Goal: Transaction & Acquisition: Book appointment/travel/reservation

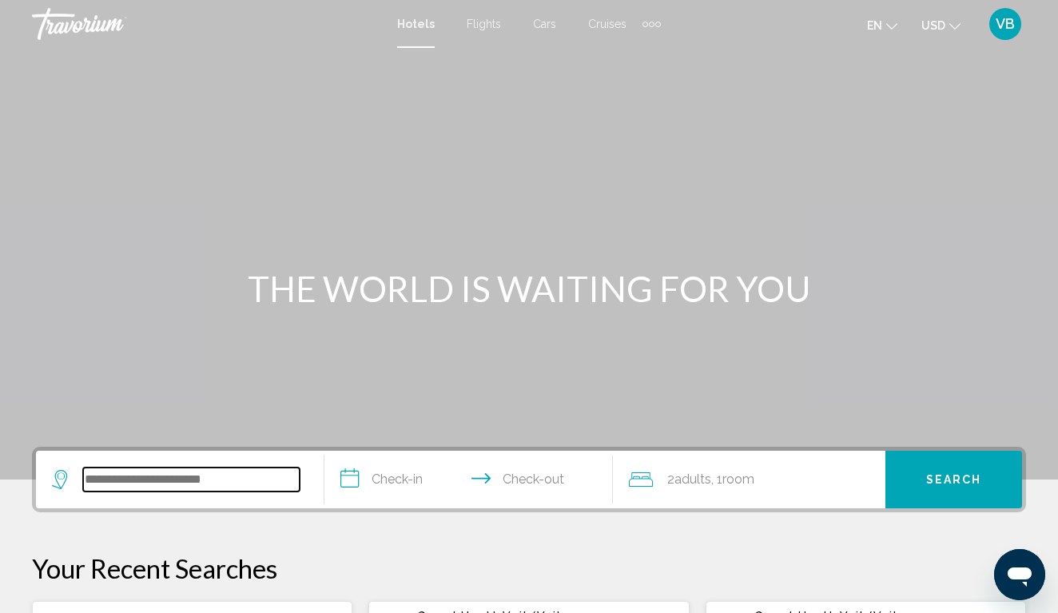
click at [197, 481] on input "Search widget" at bounding box center [191, 479] width 217 height 24
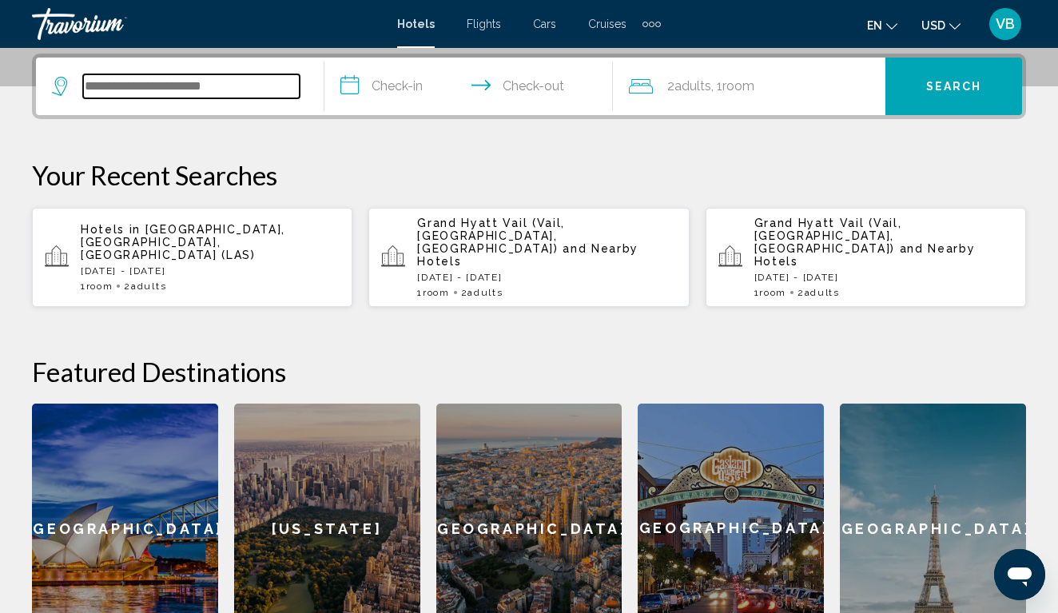
scroll to position [395, 0]
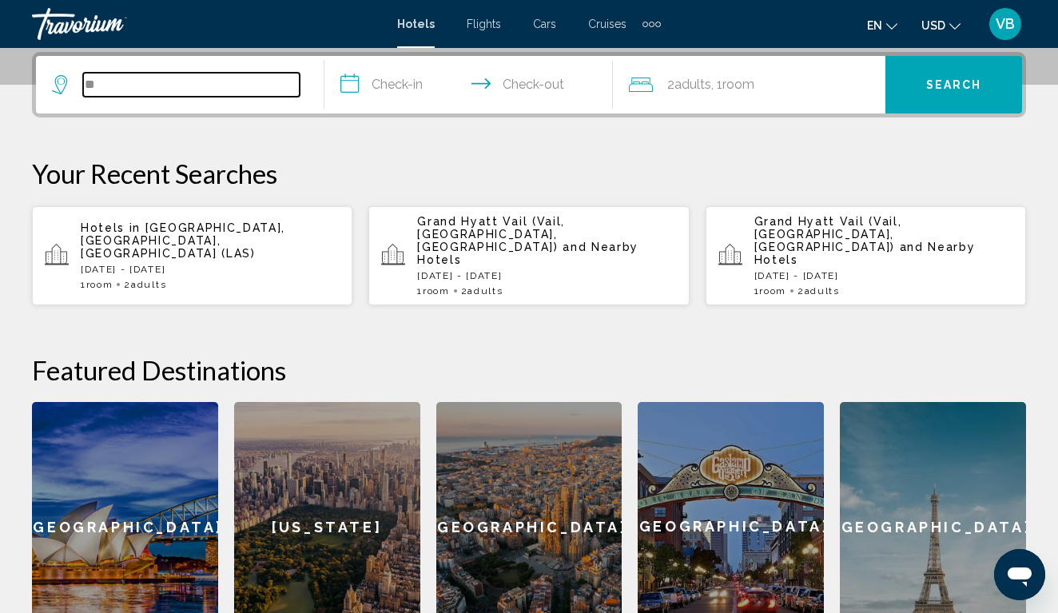
type input "*"
click at [217, 78] on input "Search widget" at bounding box center [191, 85] width 217 height 24
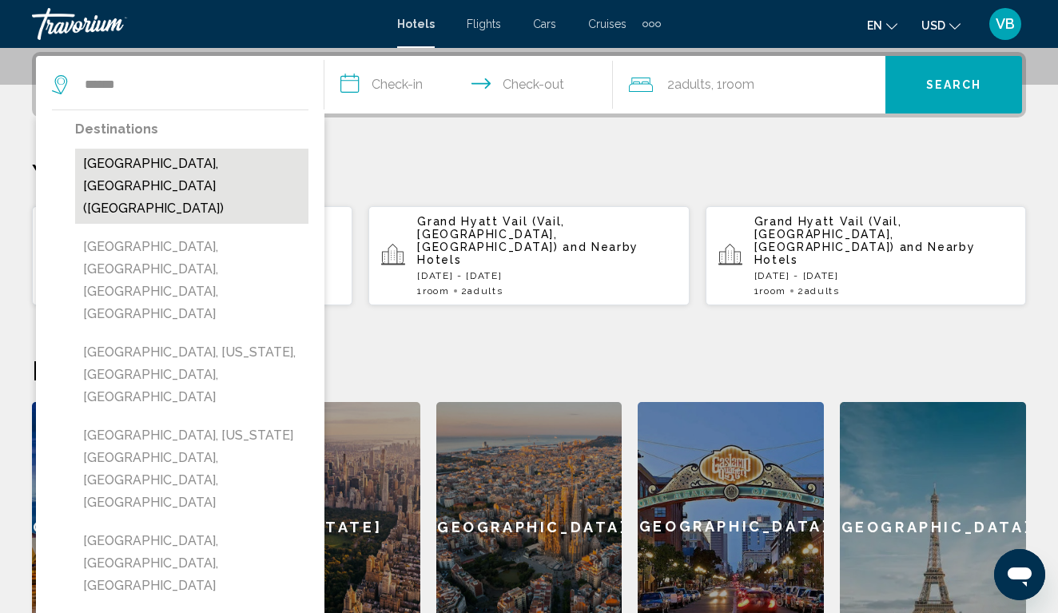
click at [187, 165] on button "[GEOGRAPHIC_DATA], [GEOGRAPHIC_DATA] ([GEOGRAPHIC_DATA])" at bounding box center [191, 186] width 233 height 75
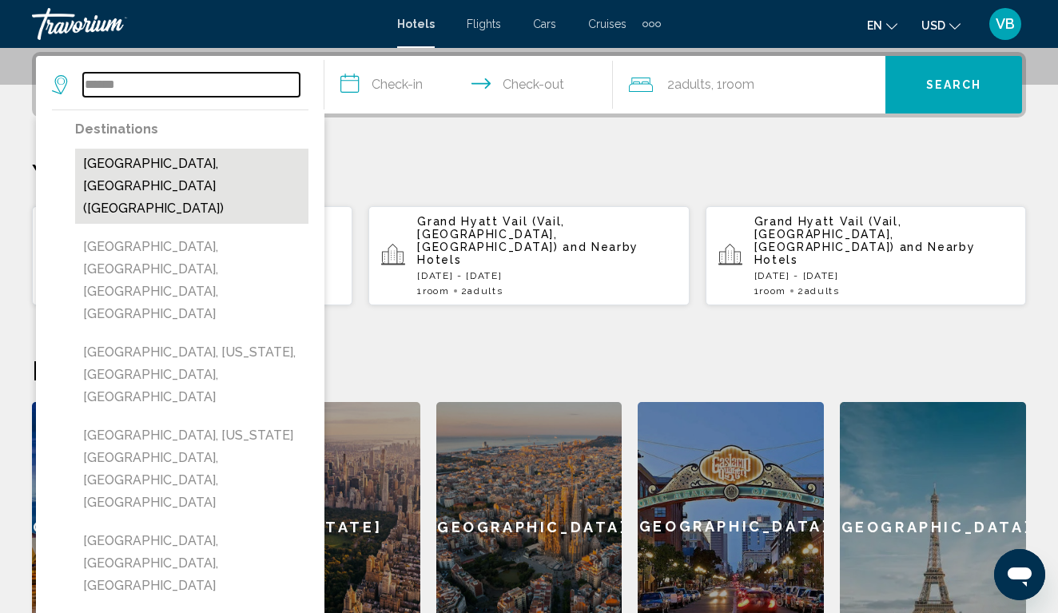
type input "**********"
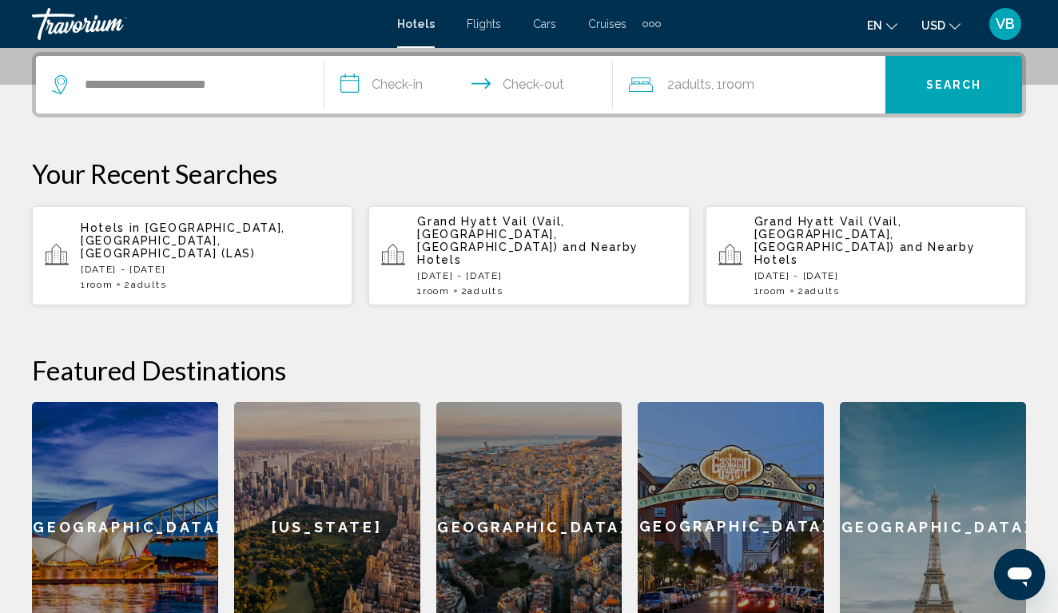
click at [416, 79] on input "**********" at bounding box center [471, 87] width 295 height 62
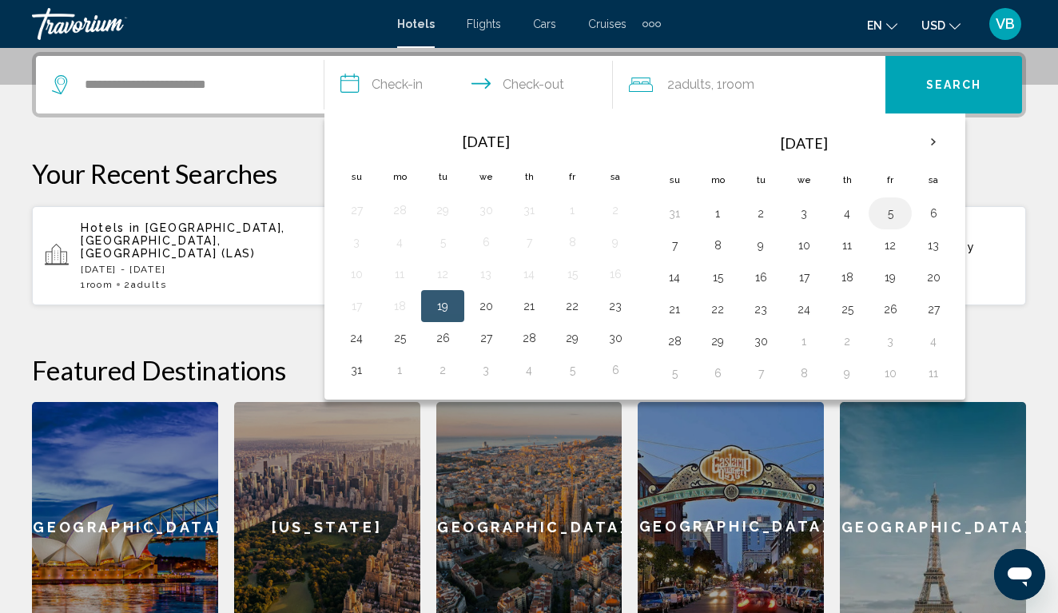
click at [886, 210] on button "5" at bounding box center [890, 213] width 26 height 22
click at [684, 247] on button "7" at bounding box center [675, 245] width 26 height 22
type input "**********"
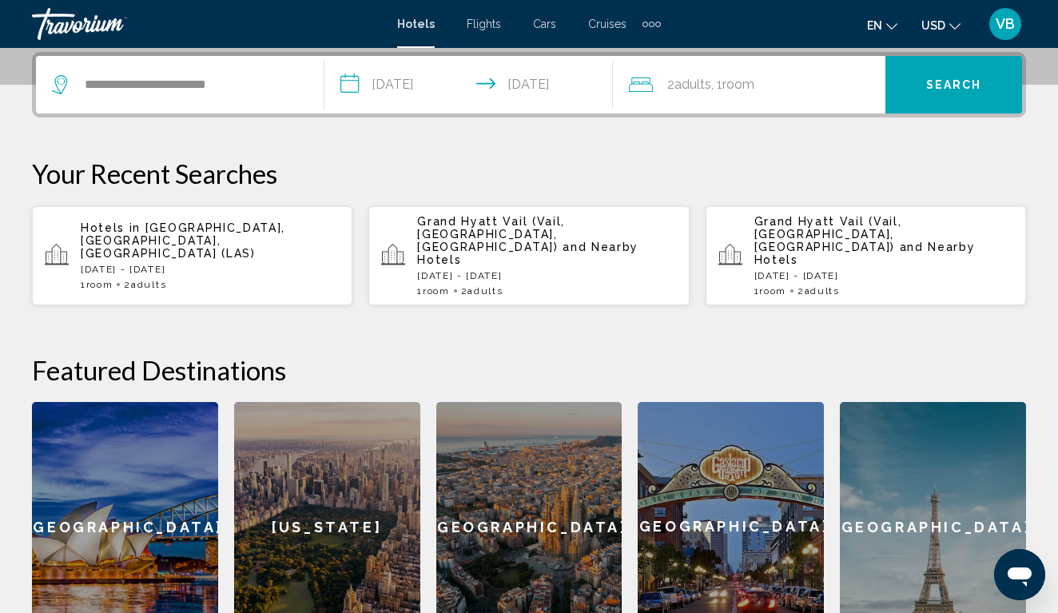
click at [904, 87] on button "Search" at bounding box center [953, 85] width 137 height 58
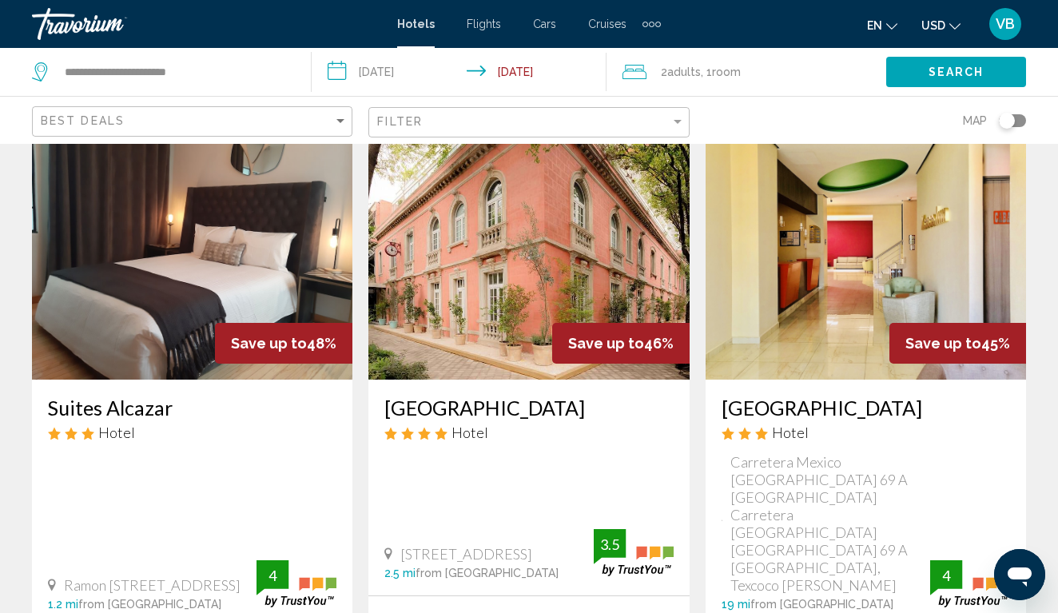
scroll to position [74, 0]
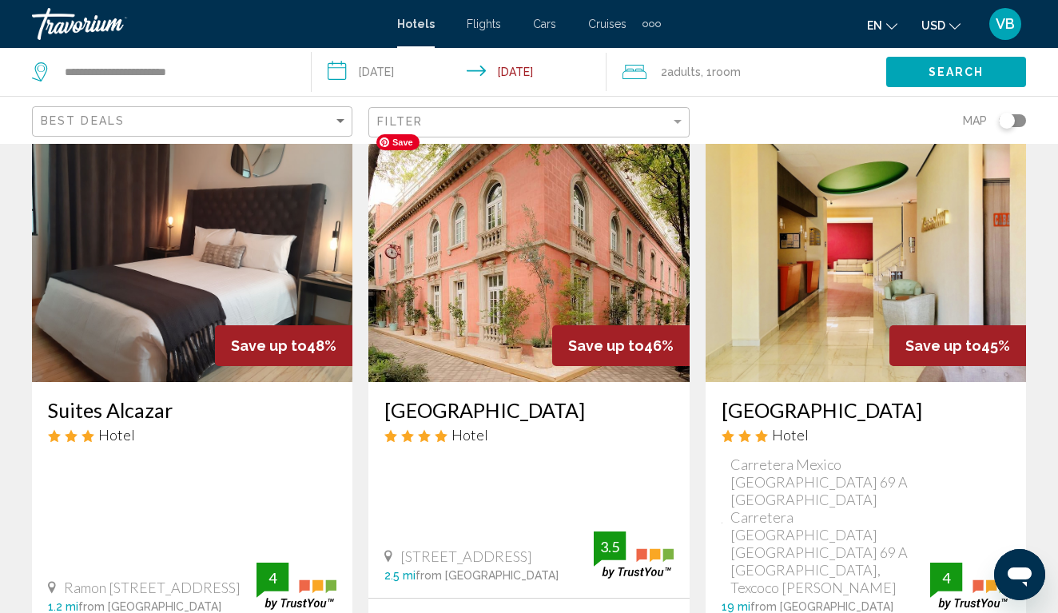
click at [495, 356] on img "Main content" at bounding box center [528, 254] width 320 height 256
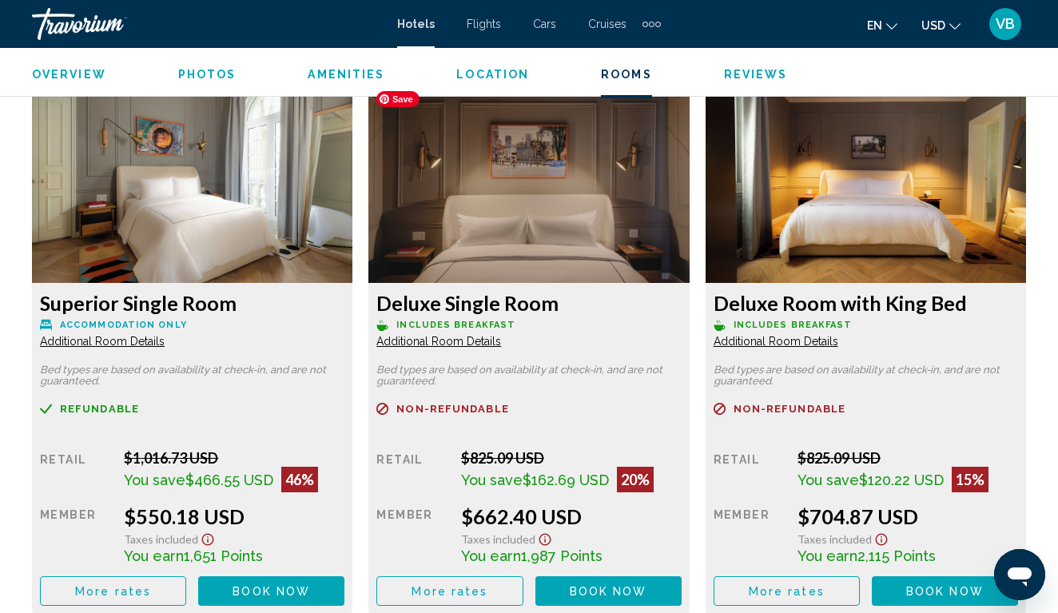
scroll to position [2478, 0]
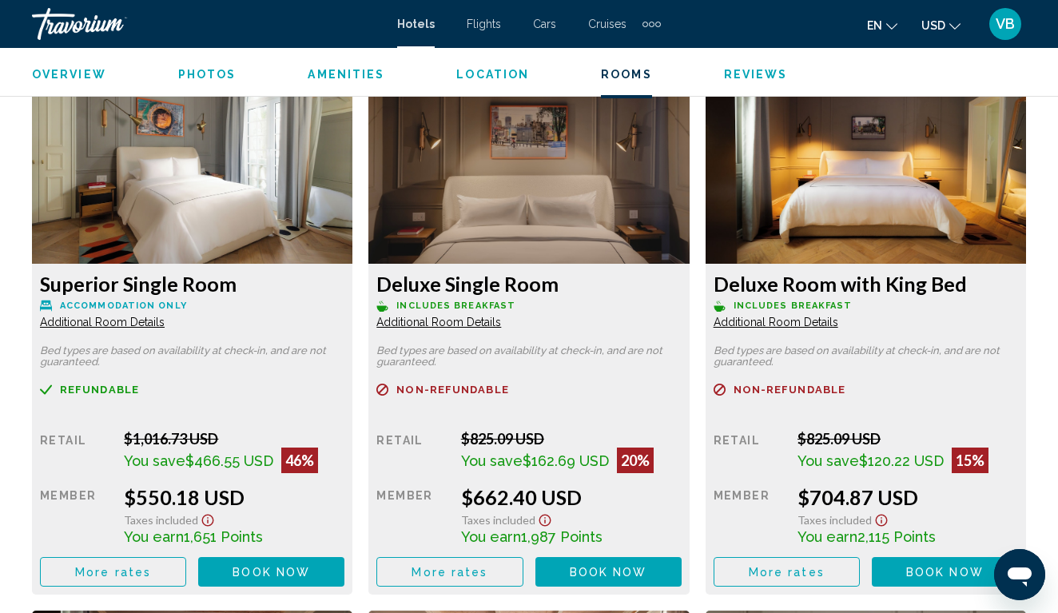
click at [290, 571] on span "Book now" at bounding box center [270, 572] width 77 height 13
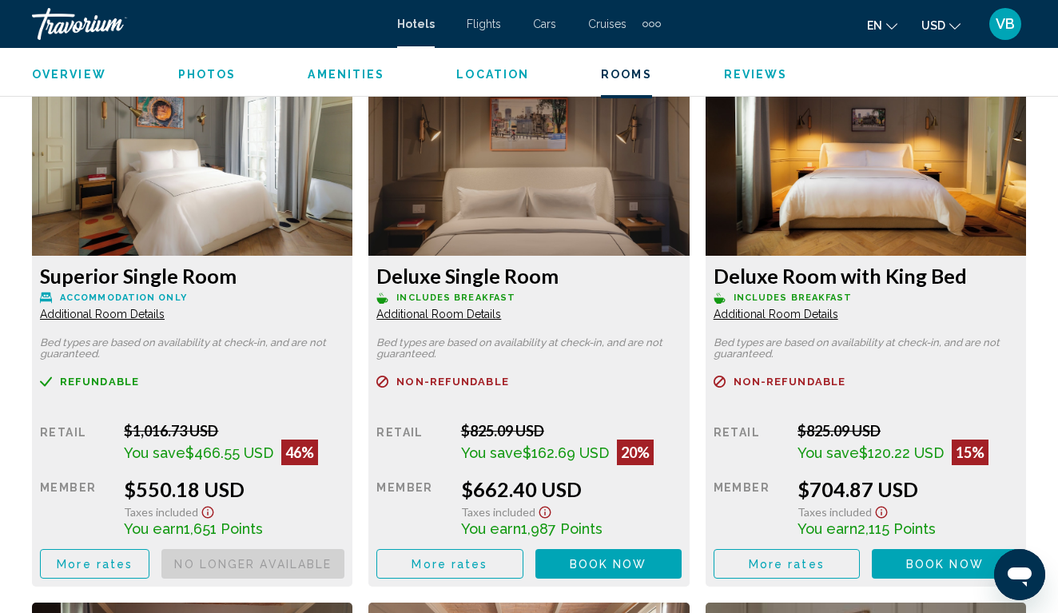
scroll to position [2484, 0]
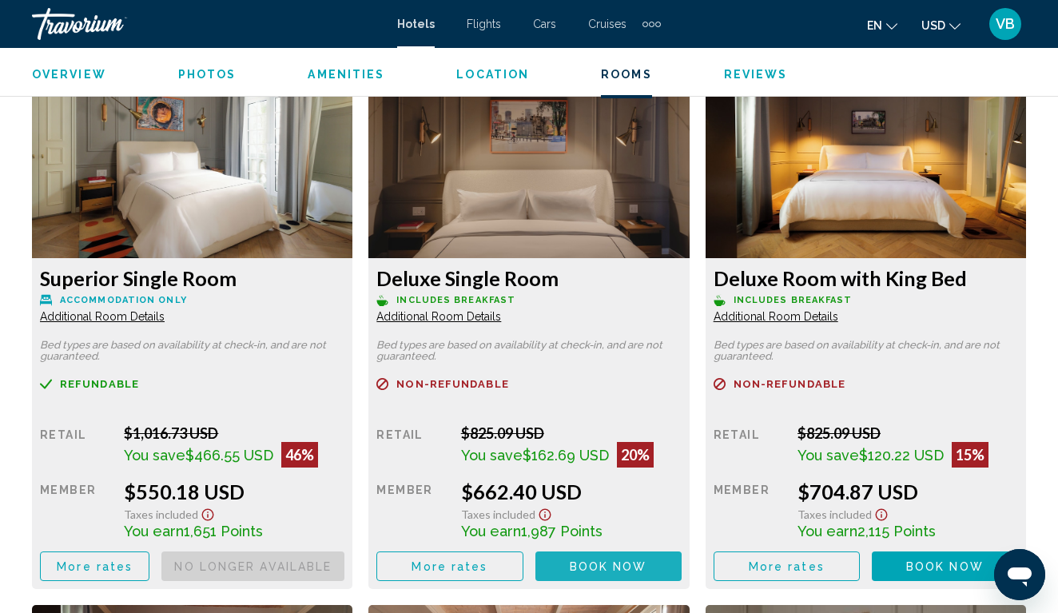
click at [592, 570] on span "Book now" at bounding box center [608, 566] width 77 height 13
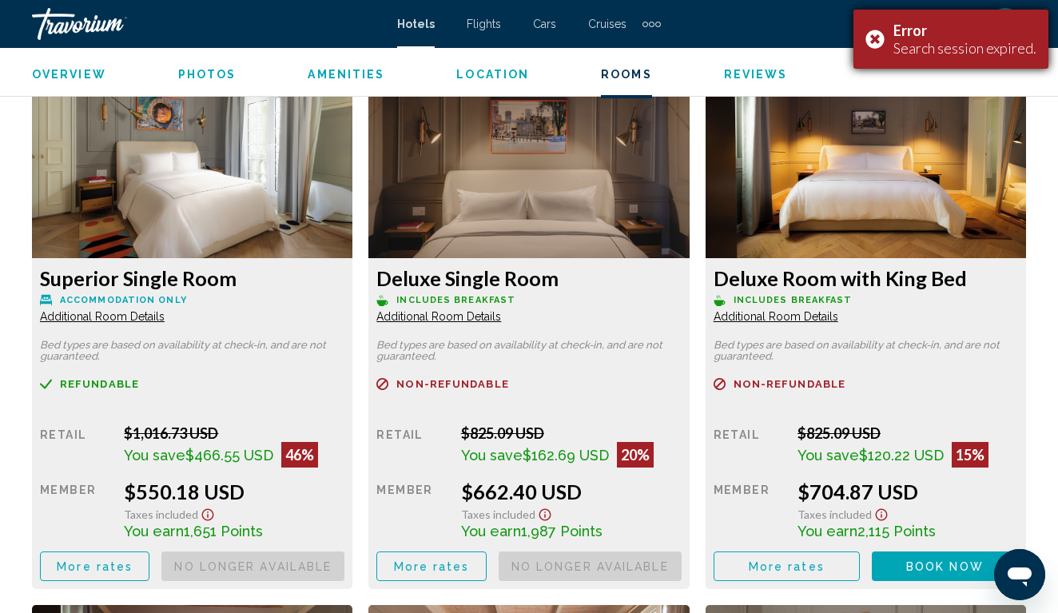
click at [880, 43] on div "Error Search session expired." at bounding box center [950, 39] width 195 height 59
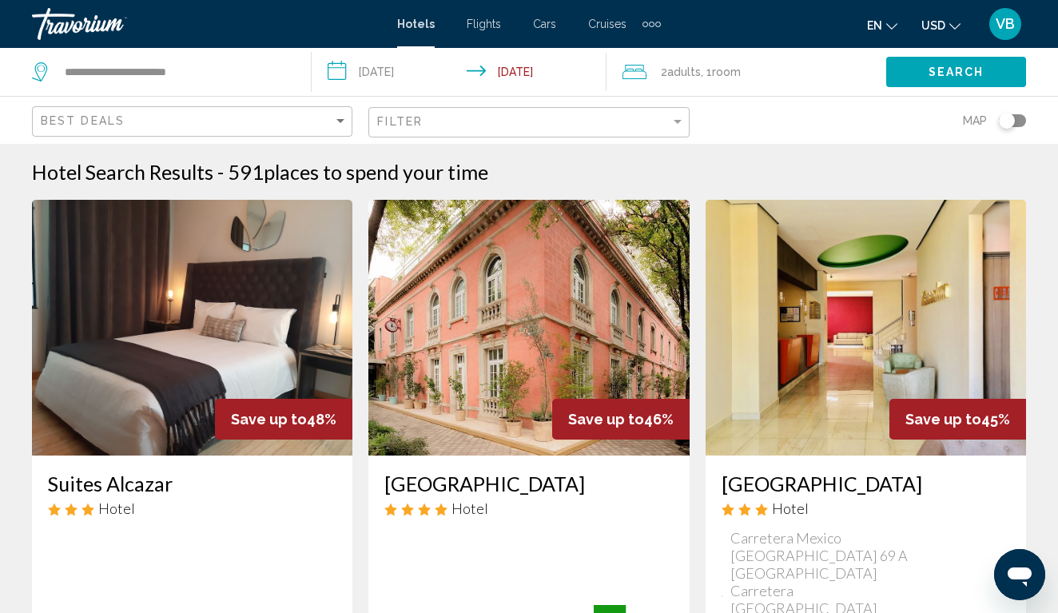
click at [419, 495] on h3 "[GEOGRAPHIC_DATA]" at bounding box center [528, 483] width 288 height 24
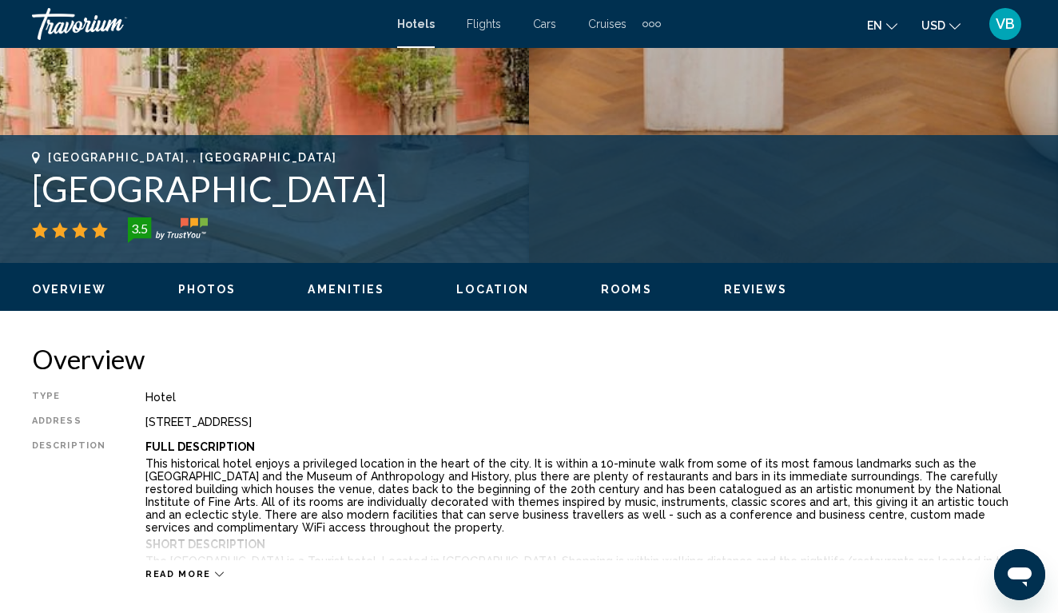
scroll to position [546, 0]
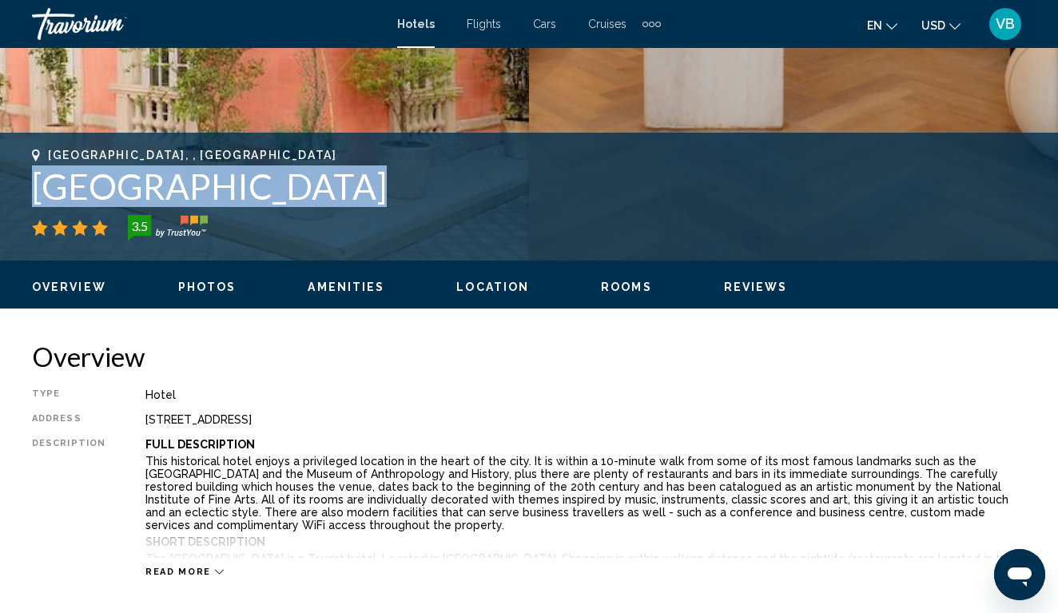
drag, startPoint x: 32, startPoint y: 182, endPoint x: 364, endPoint y: 200, distance: 332.8
click at [364, 200] on h1 "[GEOGRAPHIC_DATA]" at bounding box center [529, 186] width 994 height 42
click at [262, 190] on h1 "[GEOGRAPHIC_DATA]" at bounding box center [529, 186] width 994 height 42
drag, startPoint x: 31, startPoint y: 184, endPoint x: 405, endPoint y: 194, distance: 374.0
click at [406, 194] on div "[GEOGRAPHIC_DATA], , [GEOGRAPHIC_DATA] [GEOGRAPHIC_DATA] 3.5 Address [STREET_AD…" at bounding box center [529, 197] width 1058 height 96
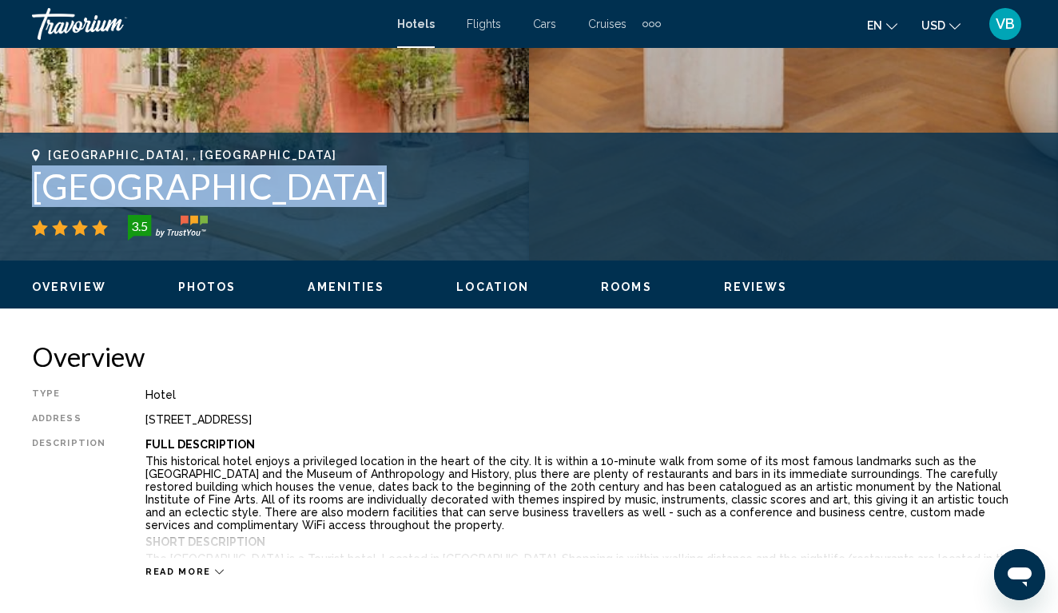
click at [301, 179] on h1 "[GEOGRAPHIC_DATA]" at bounding box center [529, 186] width 994 height 42
drag, startPoint x: 36, startPoint y: 194, endPoint x: 218, endPoint y: 196, distance: 182.2
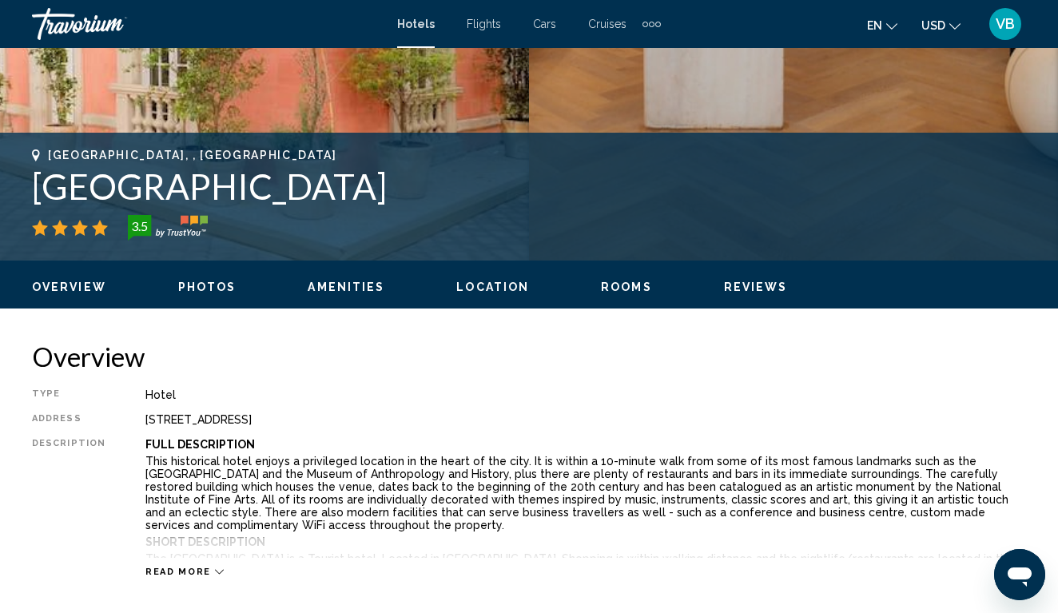
click at [427, 203] on h1 "[GEOGRAPHIC_DATA]" at bounding box center [529, 186] width 994 height 42
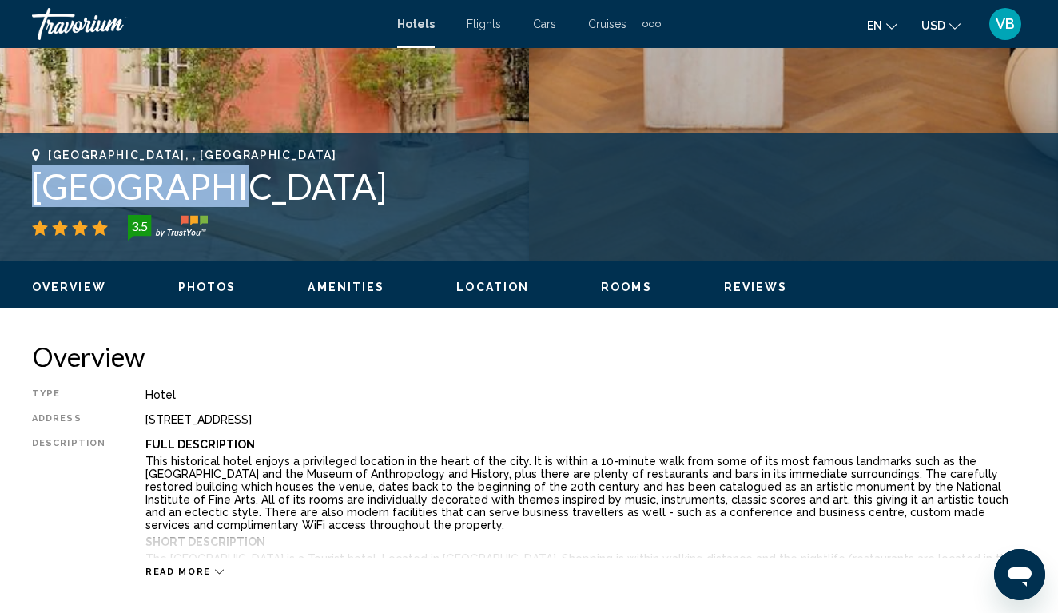
drag, startPoint x: 33, startPoint y: 189, endPoint x: 210, endPoint y: 188, distance: 177.4
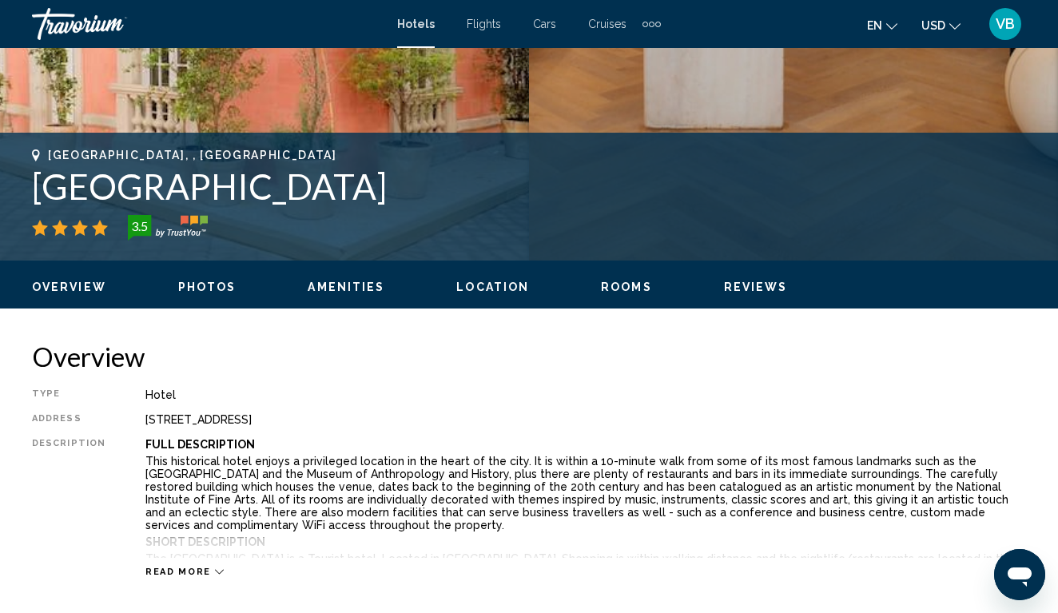
click at [422, 196] on h1 "[GEOGRAPHIC_DATA]" at bounding box center [529, 186] width 994 height 42
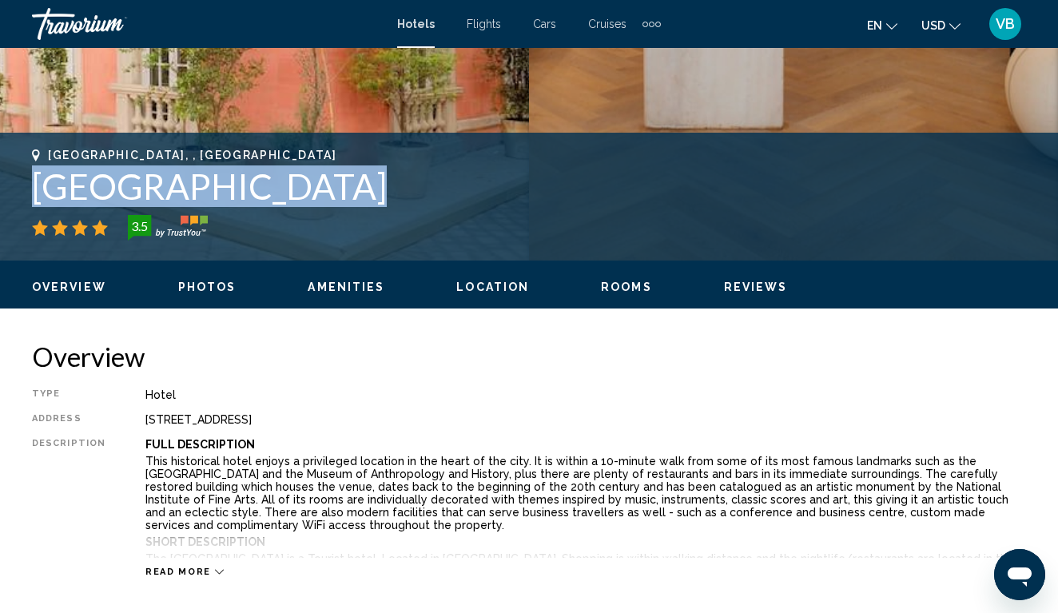
drag, startPoint x: 34, startPoint y: 189, endPoint x: 369, endPoint y: 176, distance: 335.0
click at [291, 191] on h1 "[GEOGRAPHIC_DATA]" at bounding box center [529, 186] width 994 height 42
drag, startPoint x: 34, startPoint y: 189, endPoint x: 353, endPoint y: 173, distance: 319.2
click at [293, 197] on h1 "[GEOGRAPHIC_DATA]" at bounding box center [529, 186] width 994 height 42
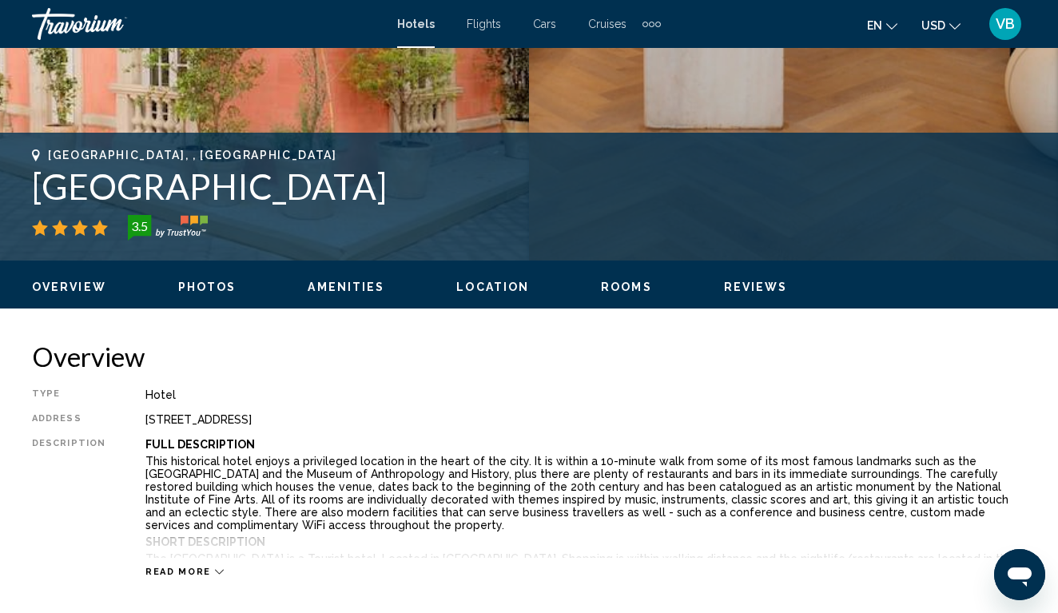
click at [106, 190] on h1 "[GEOGRAPHIC_DATA]" at bounding box center [529, 186] width 994 height 42
click at [108, 194] on h1 "[GEOGRAPHIC_DATA]" at bounding box center [529, 186] width 994 height 42
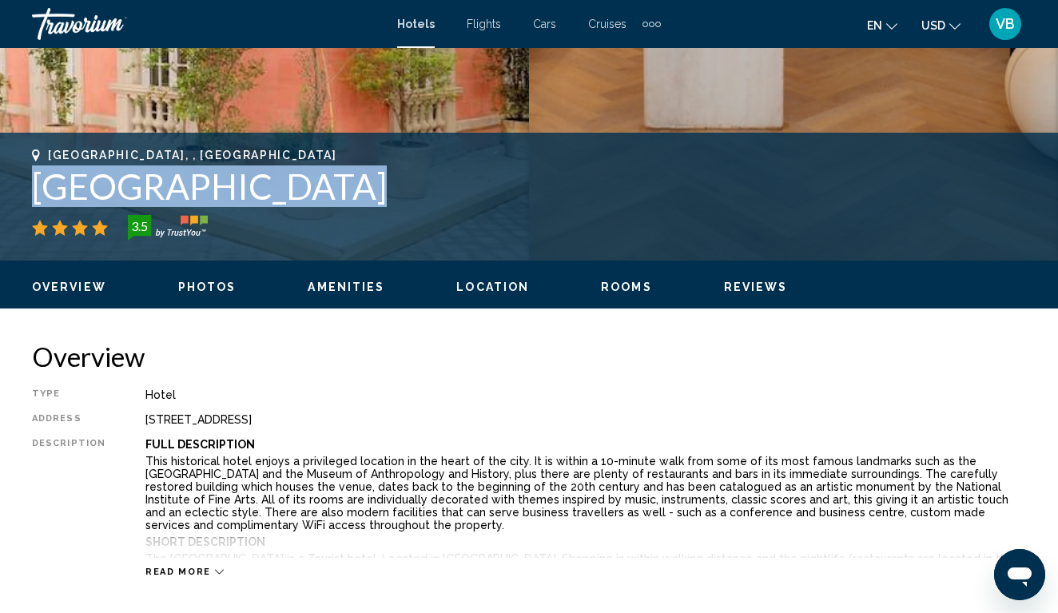
drag, startPoint x: 37, startPoint y: 183, endPoint x: 355, endPoint y: 187, distance: 318.0
click at [356, 189] on h1 "[GEOGRAPHIC_DATA]" at bounding box center [529, 186] width 994 height 42
click at [299, 187] on h1 "[GEOGRAPHIC_DATA]" at bounding box center [529, 186] width 994 height 42
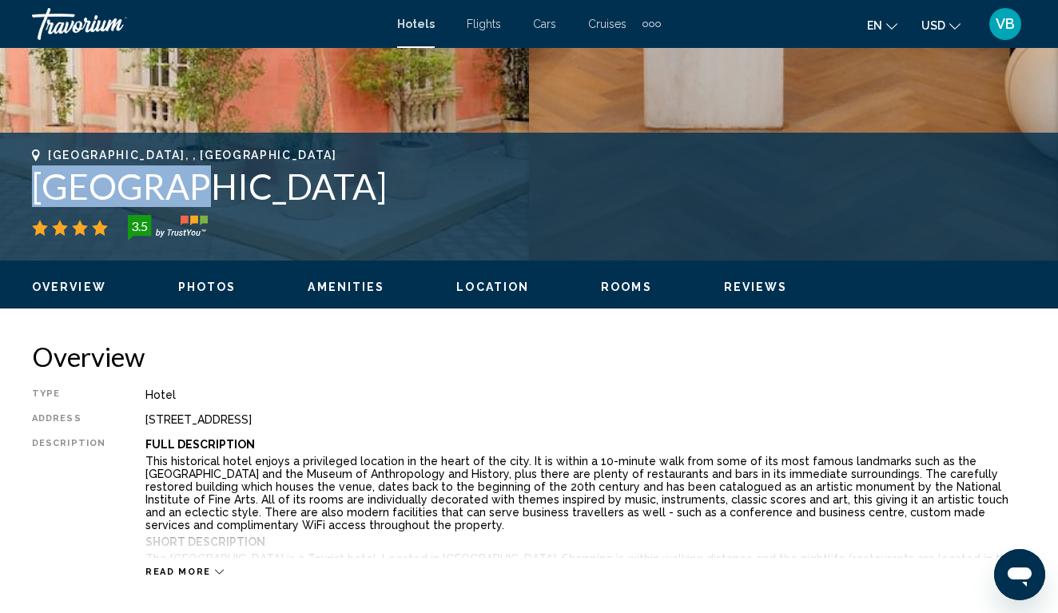
drag, startPoint x: 34, startPoint y: 193, endPoint x: 173, endPoint y: 189, distance: 138.3
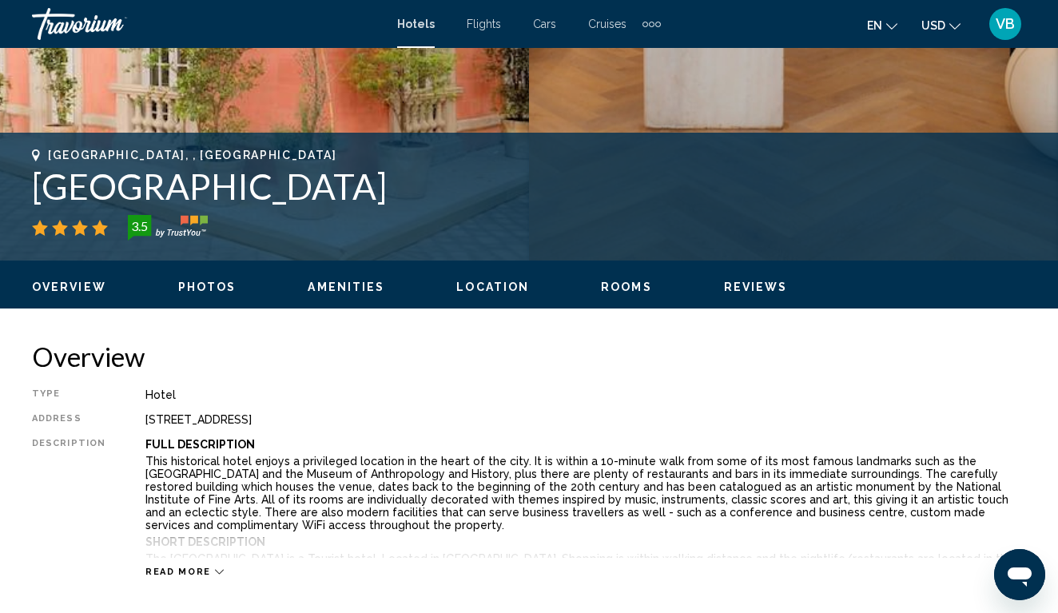
click at [387, 213] on div "[GEOGRAPHIC_DATA], , [GEOGRAPHIC_DATA] [GEOGRAPHIC_DATA] 3.5" at bounding box center [529, 195] width 994 height 92
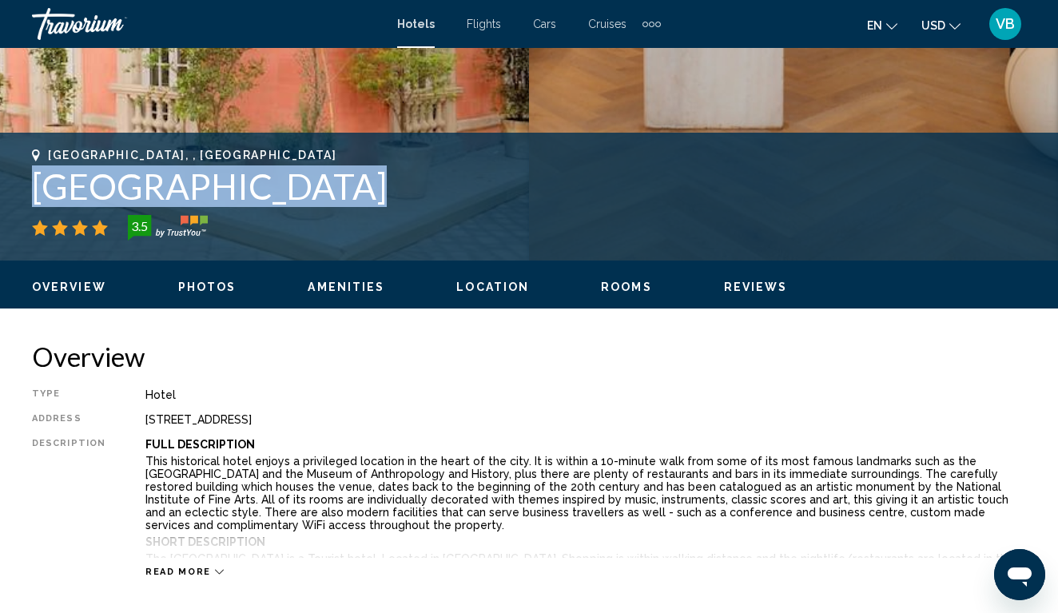
drag, startPoint x: 35, startPoint y: 181, endPoint x: 342, endPoint y: 188, distance: 306.9
copy h1 "[GEOGRAPHIC_DATA]"
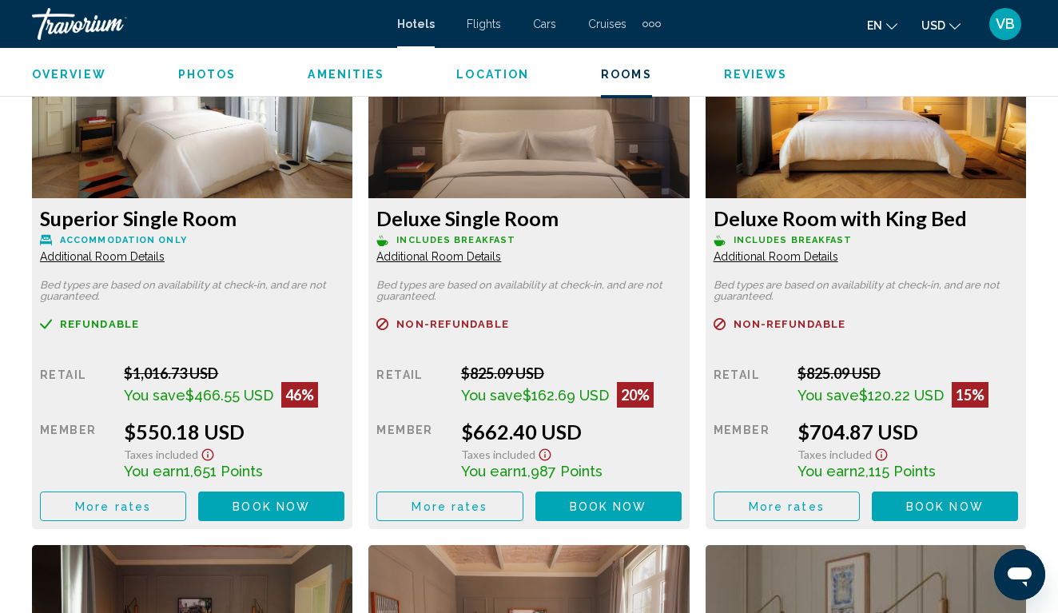
scroll to position [2549, 0]
